Goal: Information Seeking & Learning: Compare options

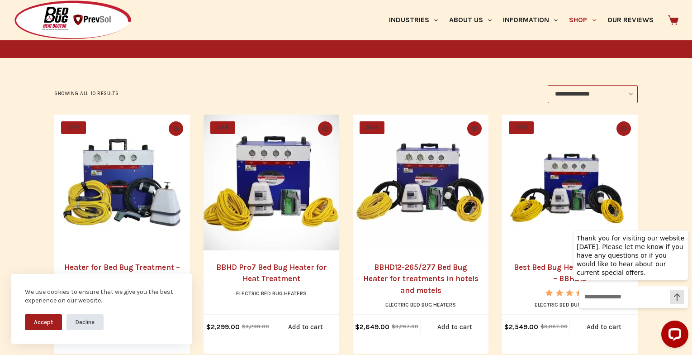
click at [81, 316] on button "Decline" at bounding box center [85, 322] width 37 height 16
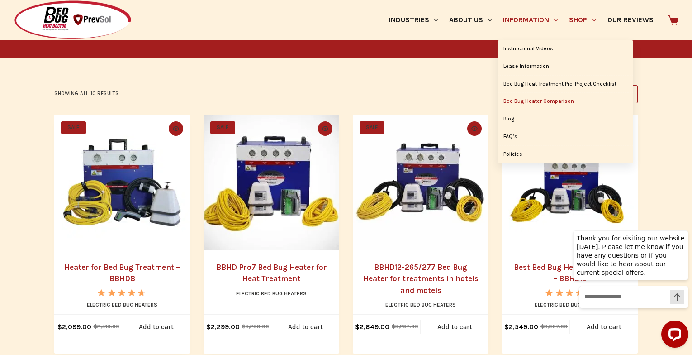
click at [529, 100] on link "Bed Bug Heater Comparison" at bounding box center [566, 101] width 136 height 17
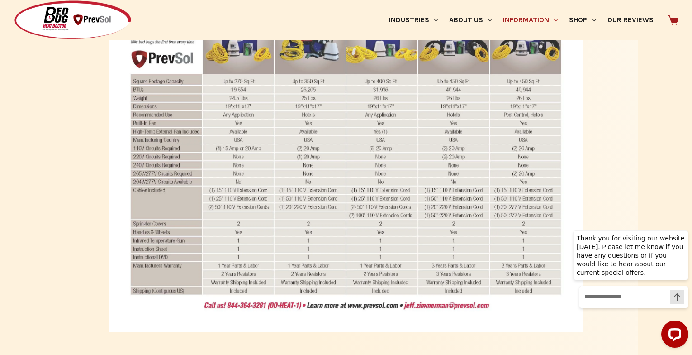
scroll to position [431, 0]
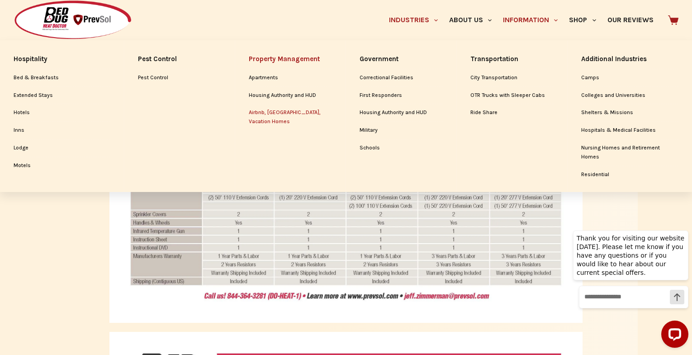
click at [272, 109] on link "Airbnb, [GEOGRAPHIC_DATA], Vacation Homes" at bounding box center [290, 117] width 83 height 26
